Goal: Task Accomplishment & Management: Use online tool/utility

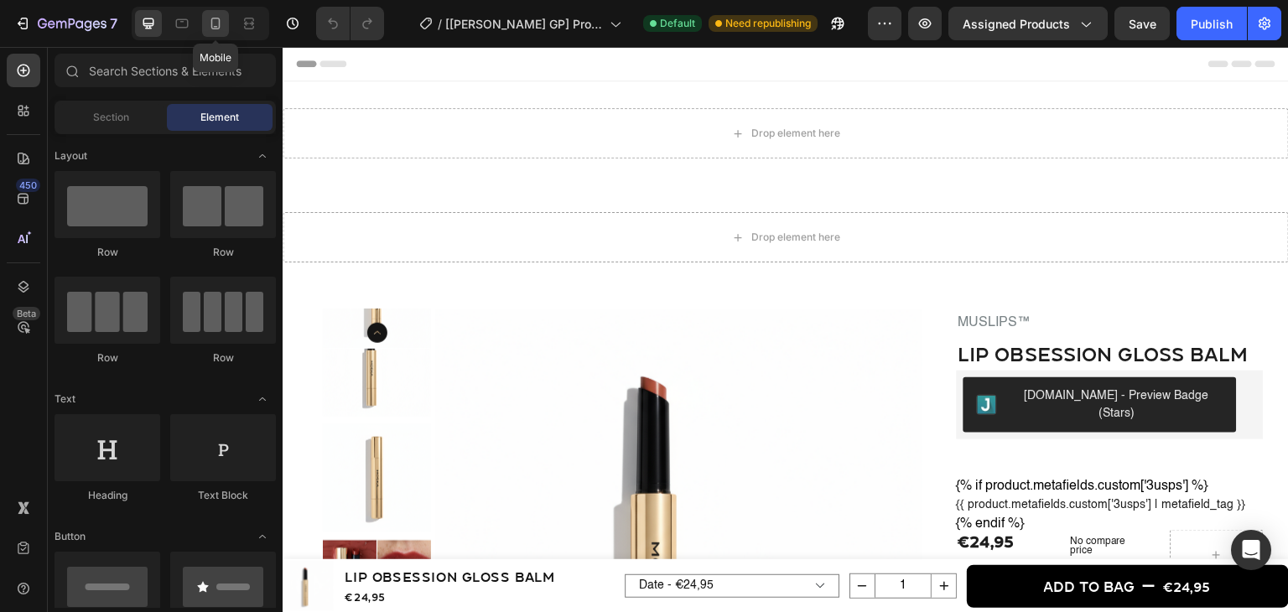
click at [217, 33] on div at bounding box center [215, 23] width 27 height 27
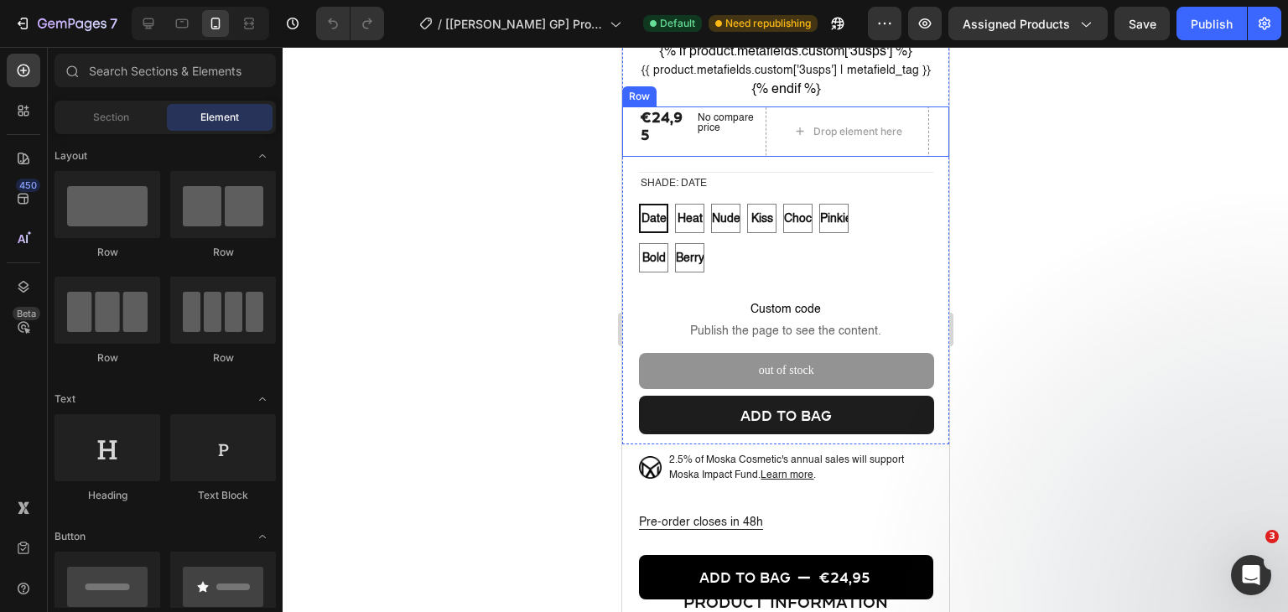
scroll to position [601, 0]
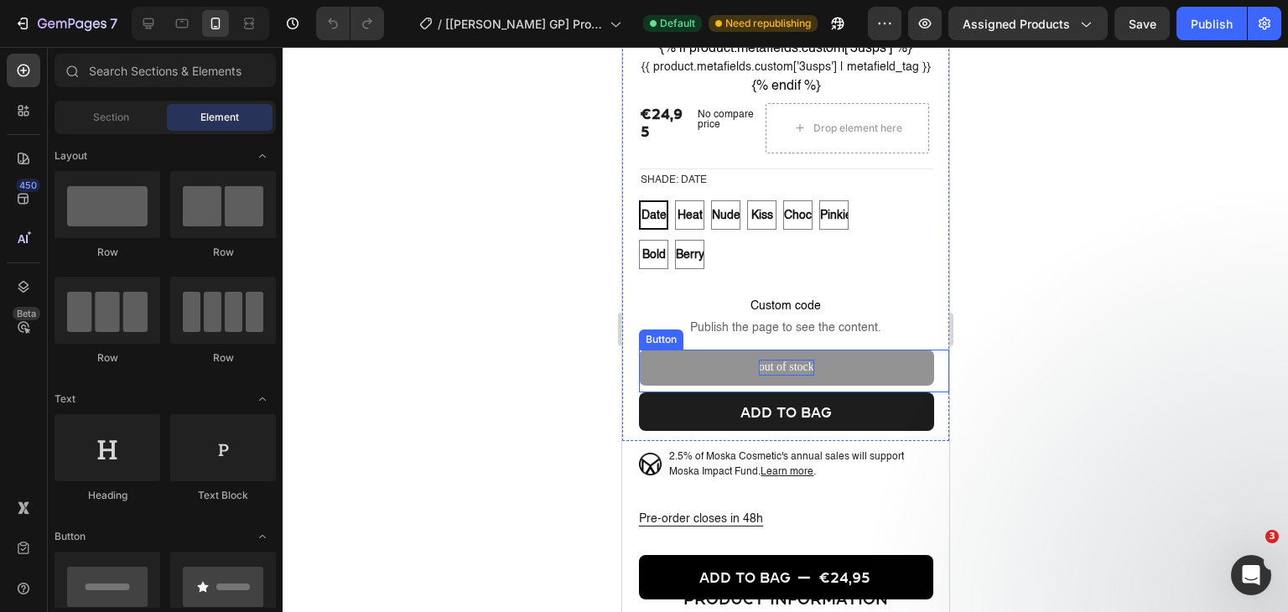
click at [774, 375] on p "out of stock" at bounding box center [785, 367] width 55 height 15
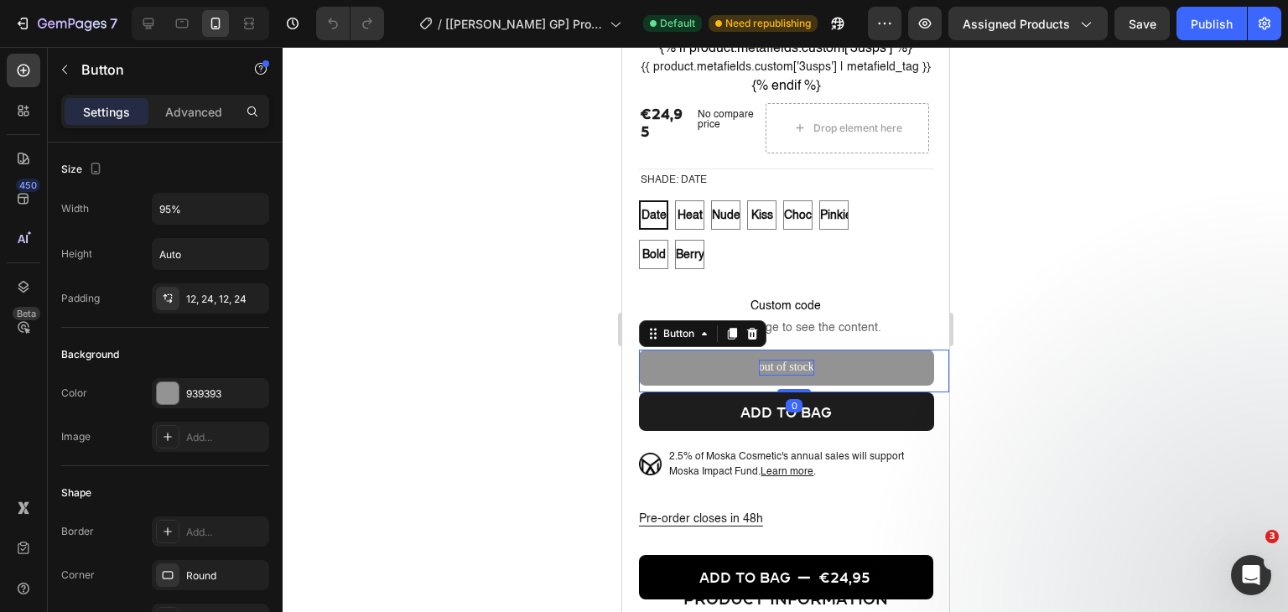
click at [774, 375] on p "out of stock" at bounding box center [785, 367] width 55 height 15
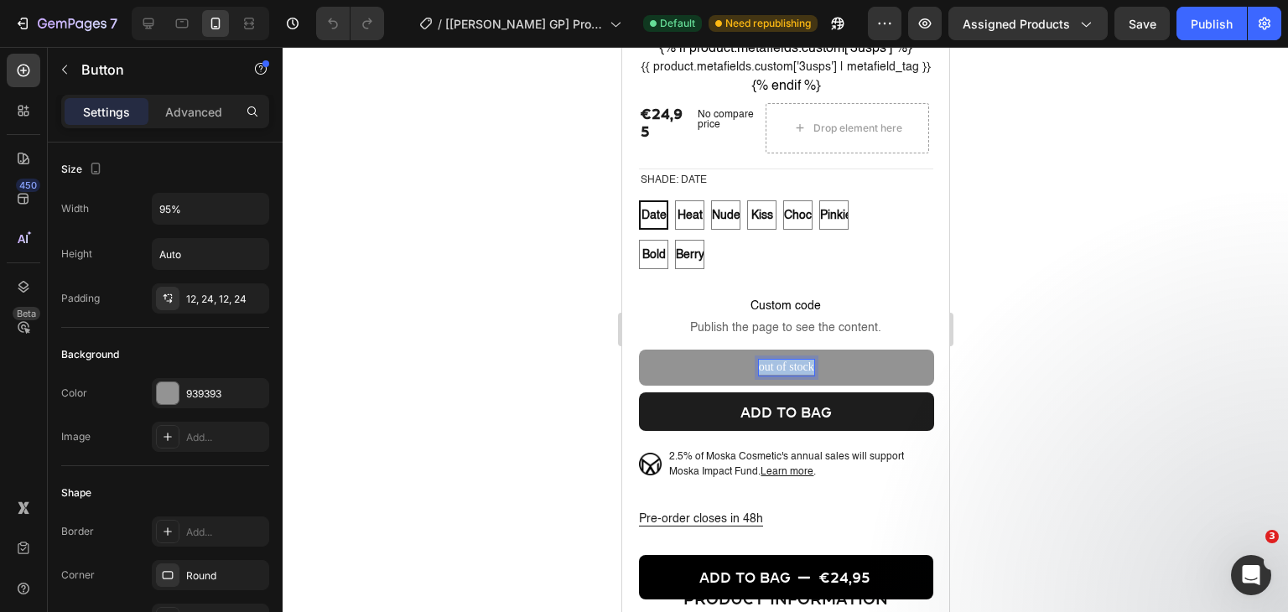
click at [774, 375] on p "out of stock" at bounding box center [785, 367] width 55 height 15
click at [638, 350] on button "SOLD" at bounding box center [785, 367] width 295 height 35
click at [1211, 33] on button "Publish" at bounding box center [1211, 24] width 70 height 34
